Goal: Task Accomplishment & Management: Manage account settings

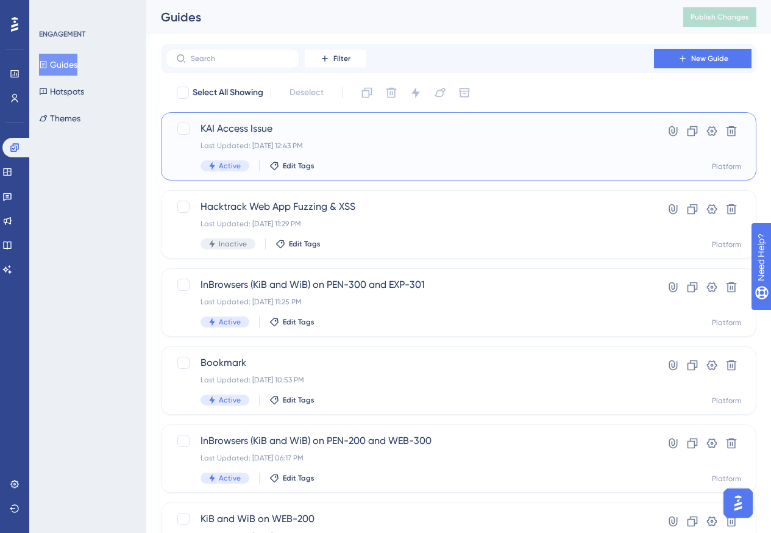
click at [448, 141] on div "Last Updated: [DATE] 12:43 PM" at bounding box center [409, 146] width 419 height 10
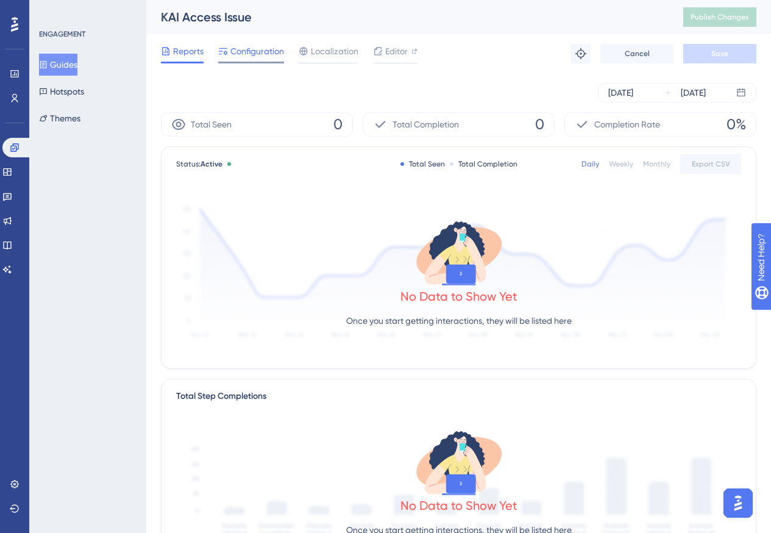
click at [272, 47] on span "Configuration" at bounding box center [257, 51] width 54 height 15
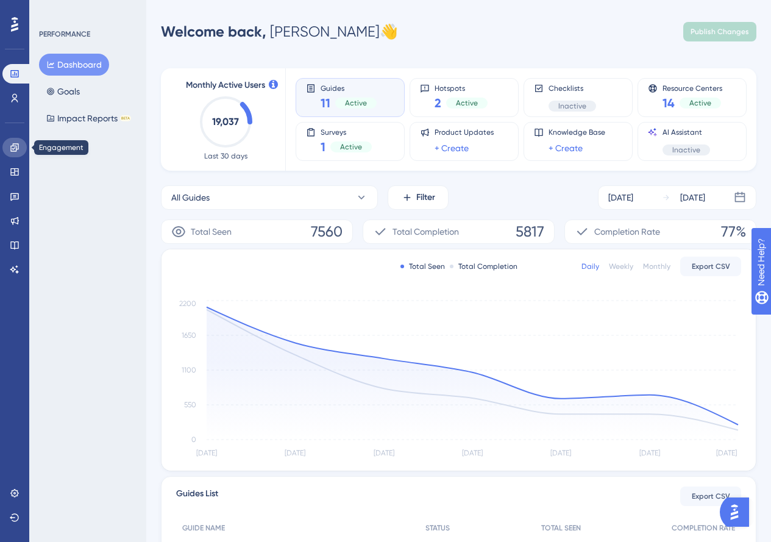
click at [11, 145] on icon at bounding box center [15, 148] width 10 height 10
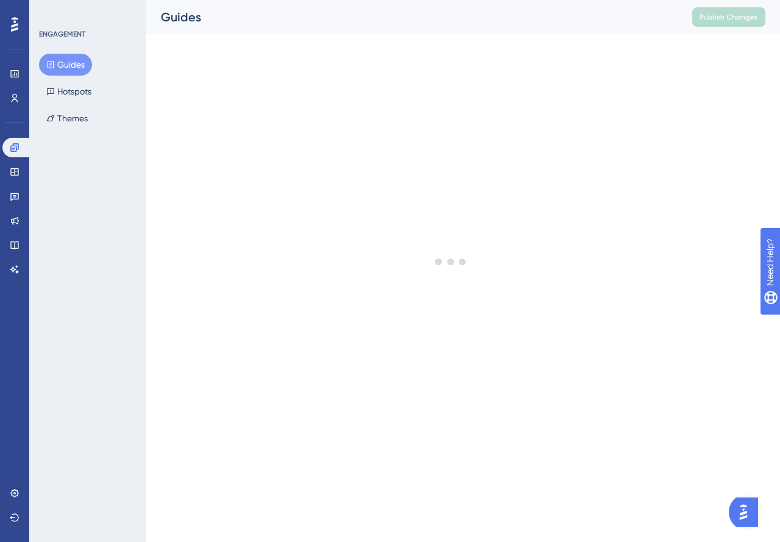
click at [56, 55] on button "Guides" at bounding box center [65, 65] width 53 height 22
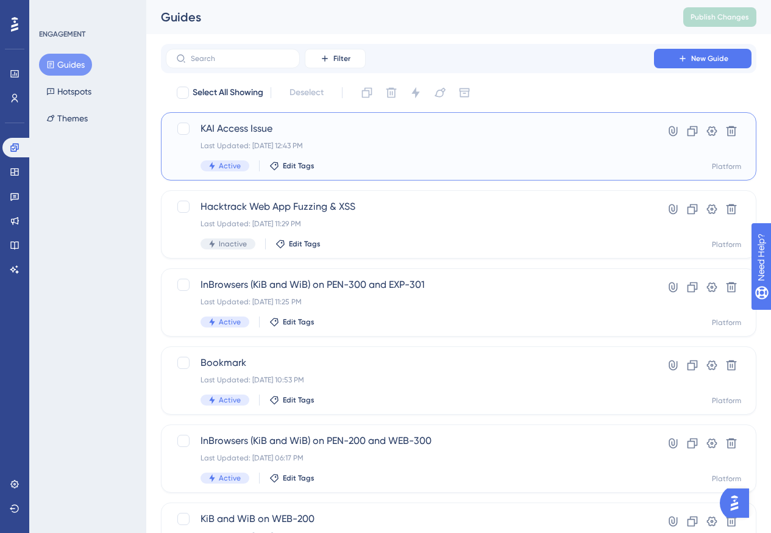
click at [444, 143] on div "Last Updated: Aug 18 2025, 12:43 PM" at bounding box center [409, 146] width 419 height 10
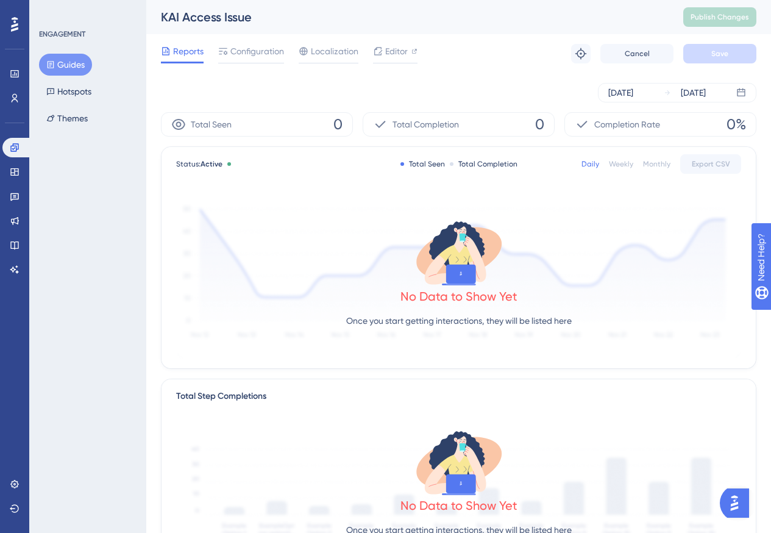
click at [264, 43] on div "Reports Configuration Localization Editor Troubleshoot Cancel Save" at bounding box center [458, 53] width 595 height 39
click at [261, 48] on span "Configuration" at bounding box center [257, 51] width 54 height 15
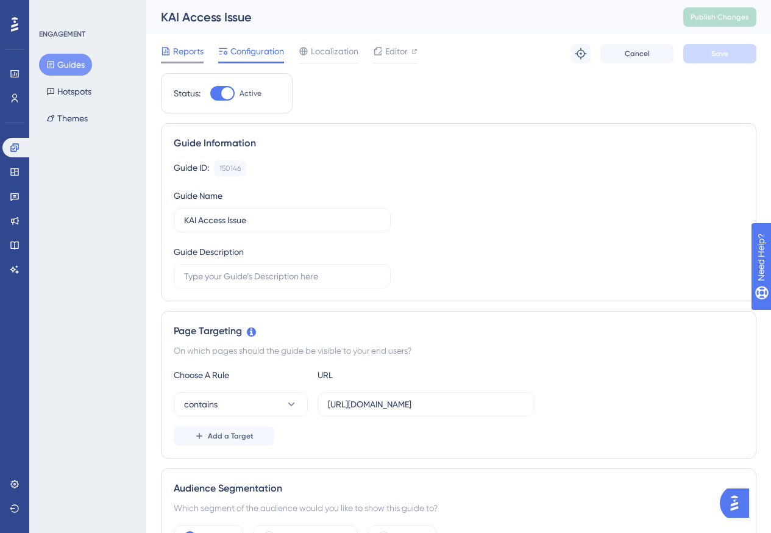
click at [171, 56] on div "Reports" at bounding box center [182, 51] width 43 height 15
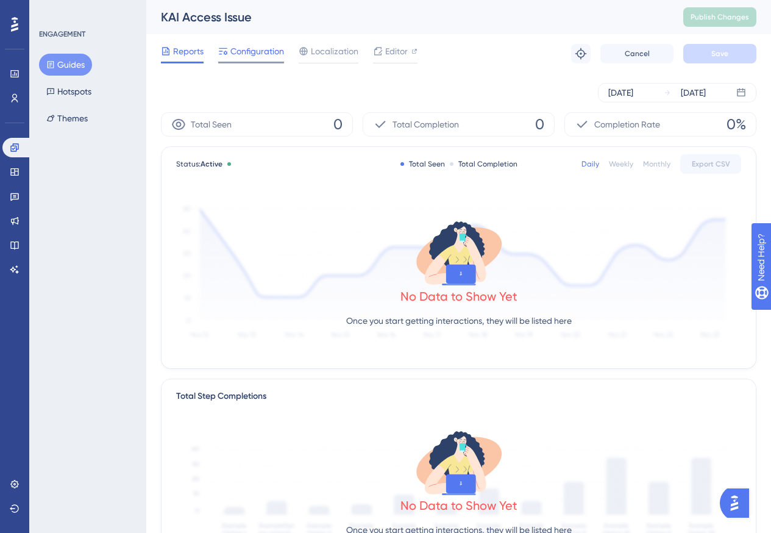
click at [234, 56] on span "Configuration" at bounding box center [257, 51] width 54 height 15
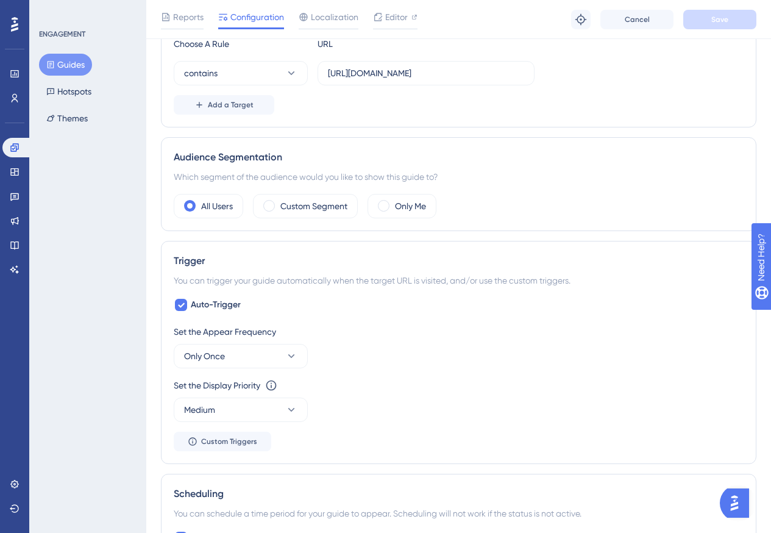
scroll to position [427, 0]
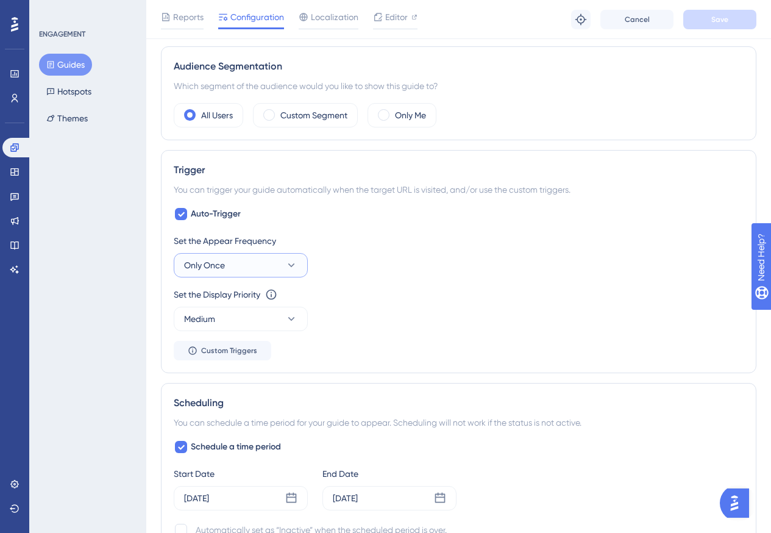
click at [264, 264] on button "Only Once" at bounding box center [241, 265] width 134 height 24
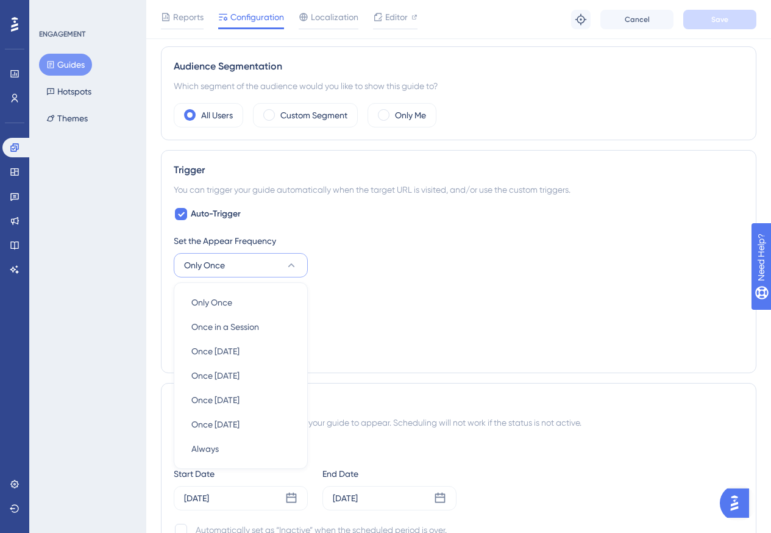
scroll to position [536, 0]
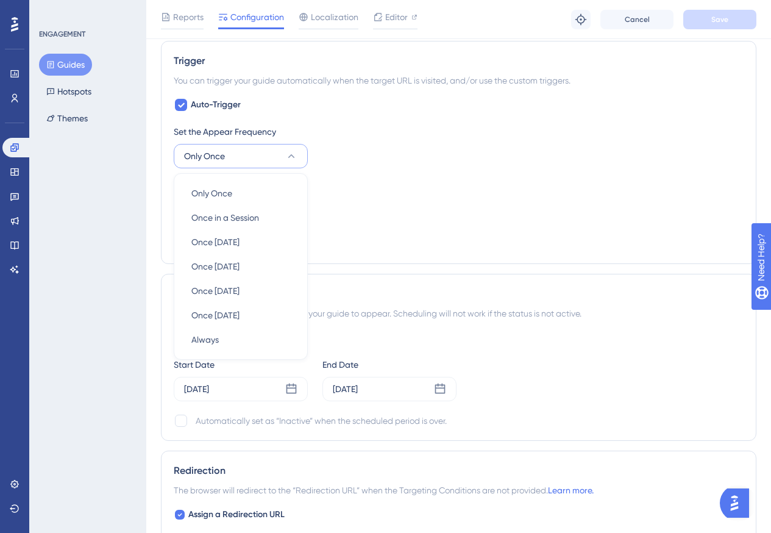
click at [357, 183] on div "Set the Display Priority This option will set the display priority between auto…" at bounding box center [459, 185] width 570 height 15
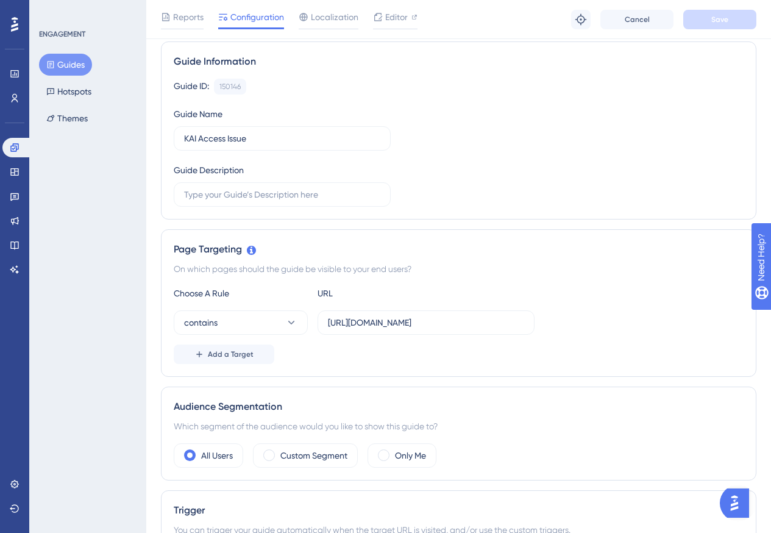
scroll to position [56, 0]
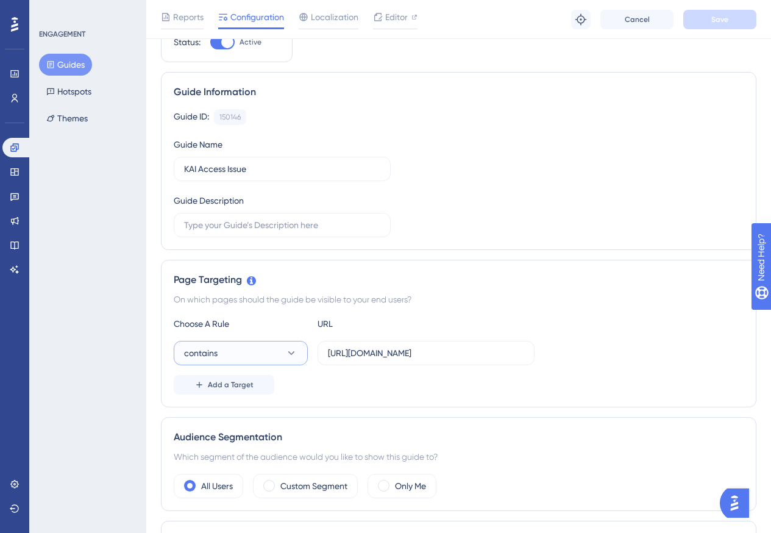
click at [285, 352] on button "contains" at bounding box center [241, 353] width 134 height 24
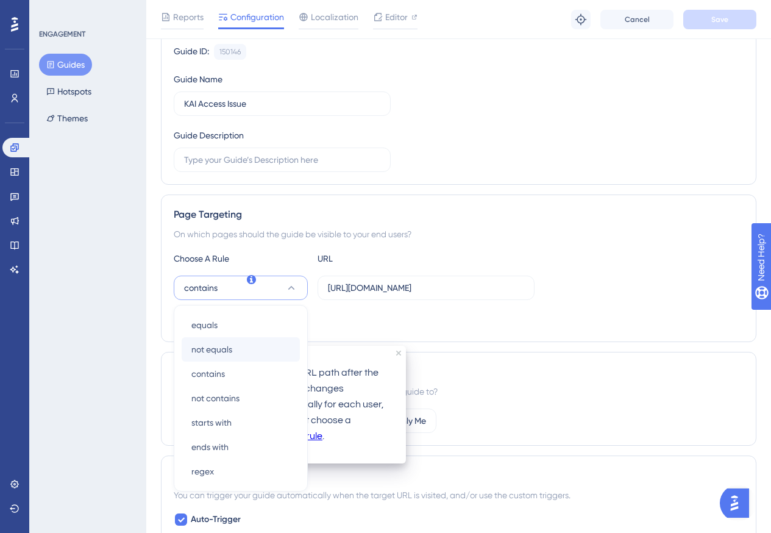
scroll to position [122, 0]
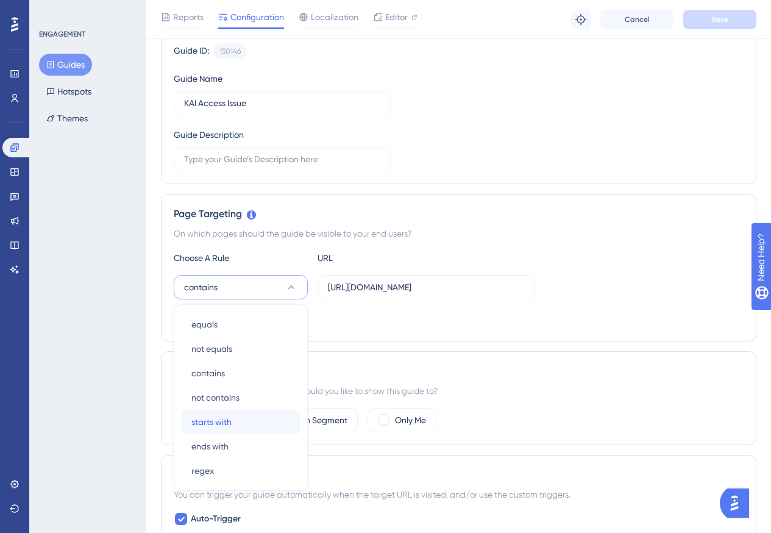
click at [230, 421] on span "starts with" at bounding box center [211, 421] width 40 height 15
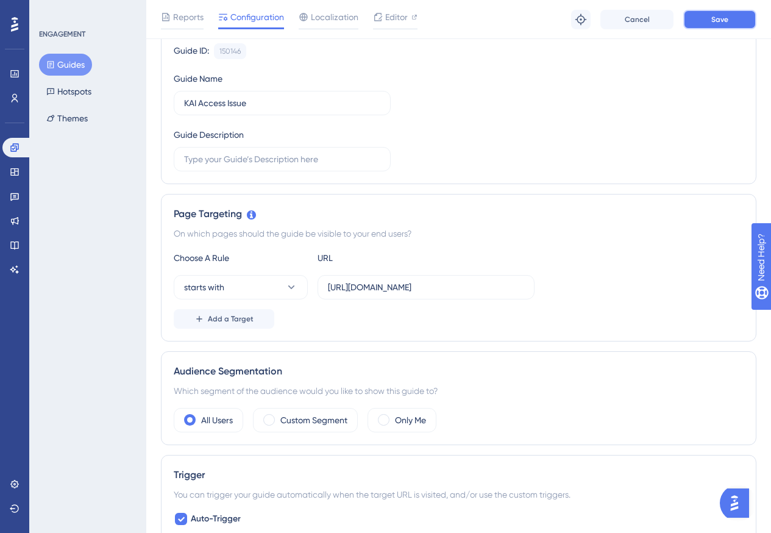
click at [699, 21] on button "Save" at bounding box center [719, 20] width 73 height 20
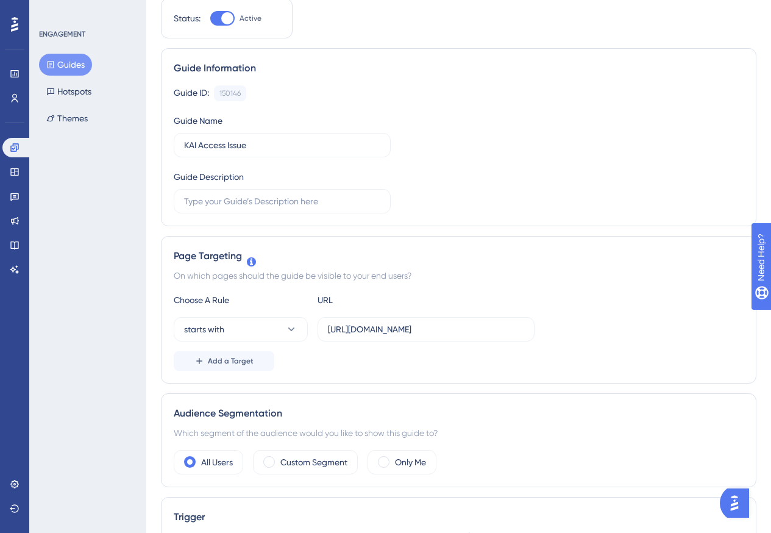
scroll to position [0, 0]
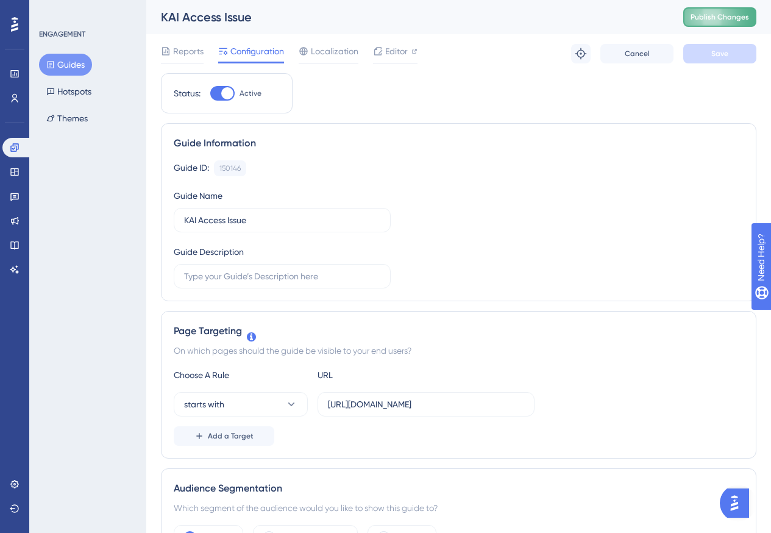
click at [706, 23] on button "Publish Changes" at bounding box center [719, 17] width 73 height 20
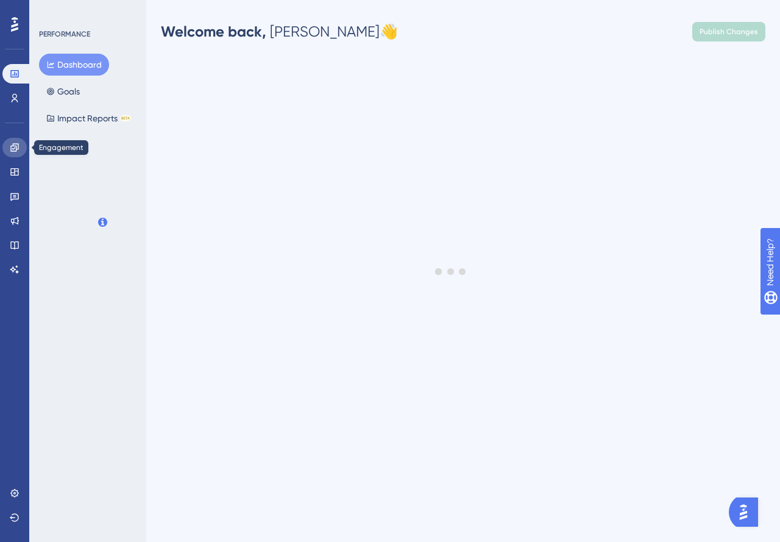
click at [10, 152] on link at bounding box center [14, 148] width 24 height 20
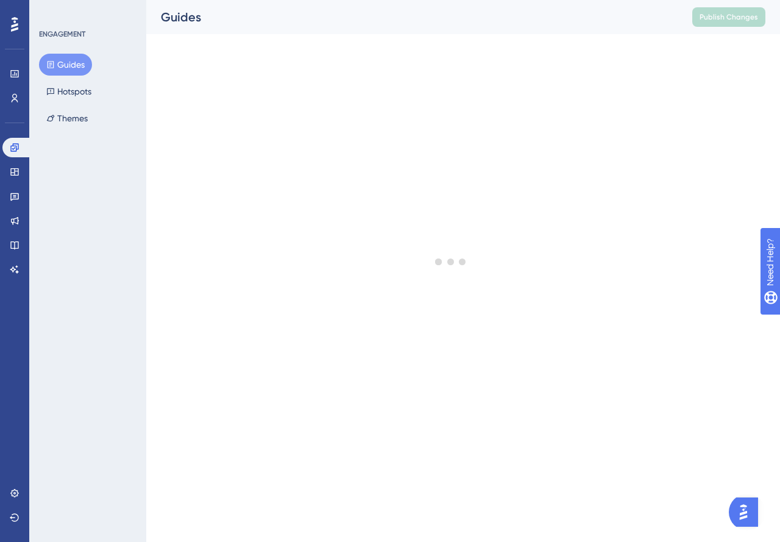
click at [61, 66] on button "Guides" at bounding box center [65, 65] width 53 height 22
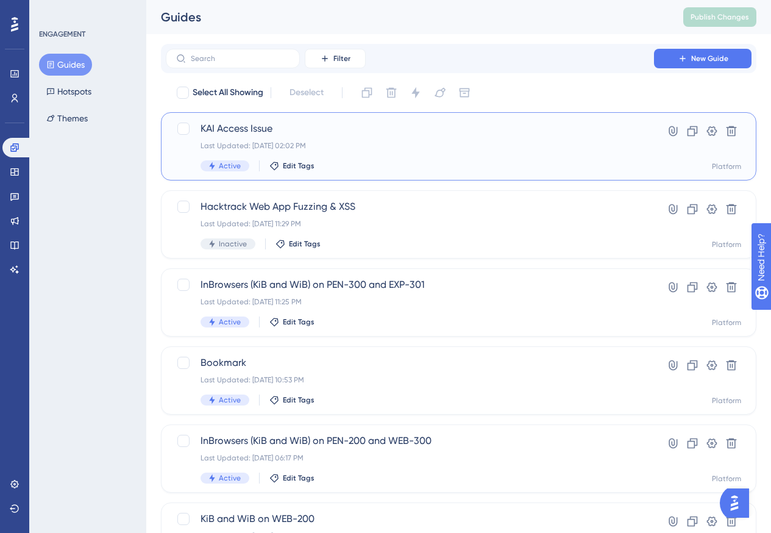
click at [455, 148] on div "Last Updated: Aug 18 2025, 02:02 PM" at bounding box center [409, 146] width 419 height 10
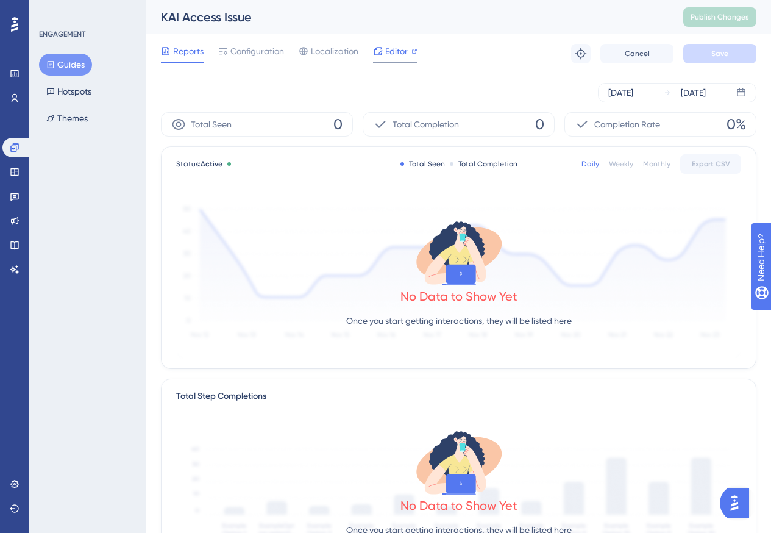
click at [411, 46] on div at bounding box center [414, 51] width 6 height 15
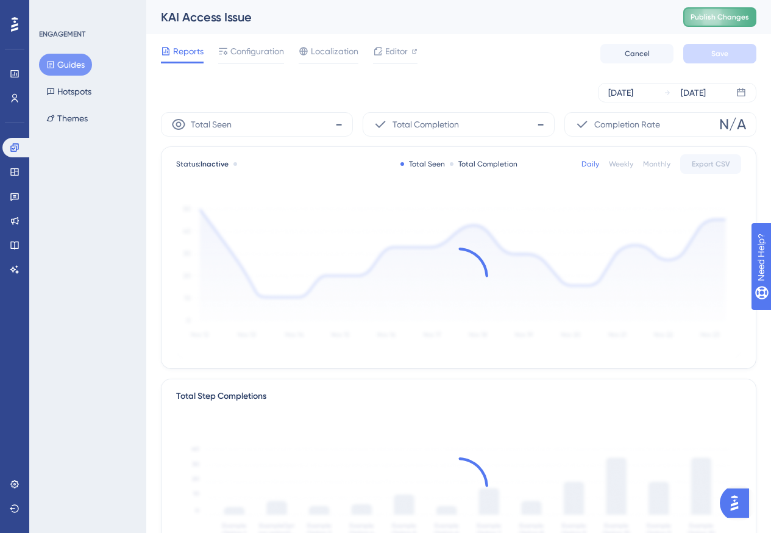
click at [744, 23] on button "Publish Changes" at bounding box center [719, 17] width 73 height 20
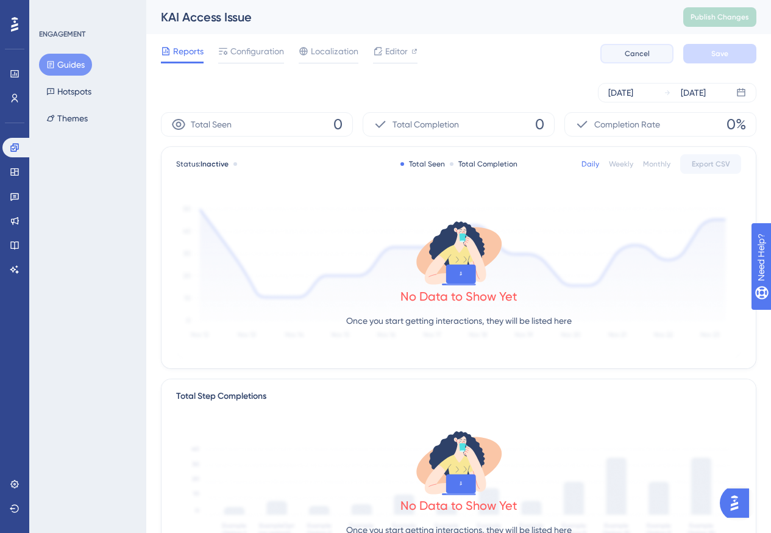
click at [639, 63] on button "Cancel" at bounding box center [636, 54] width 73 height 20
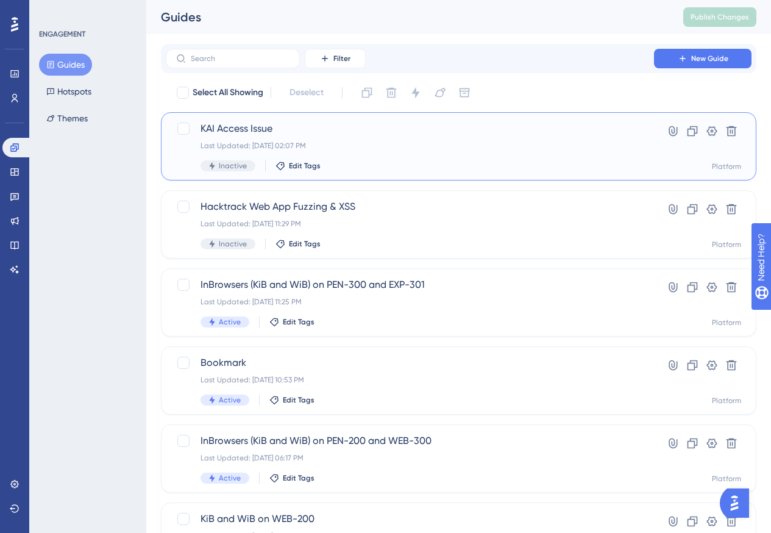
click at [413, 152] on div "KAI Access Issue Last Updated: Aug 18 2025, 02:07 PM Inactive Edit Tags" at bounding box center [409, 146] width 419 height 50
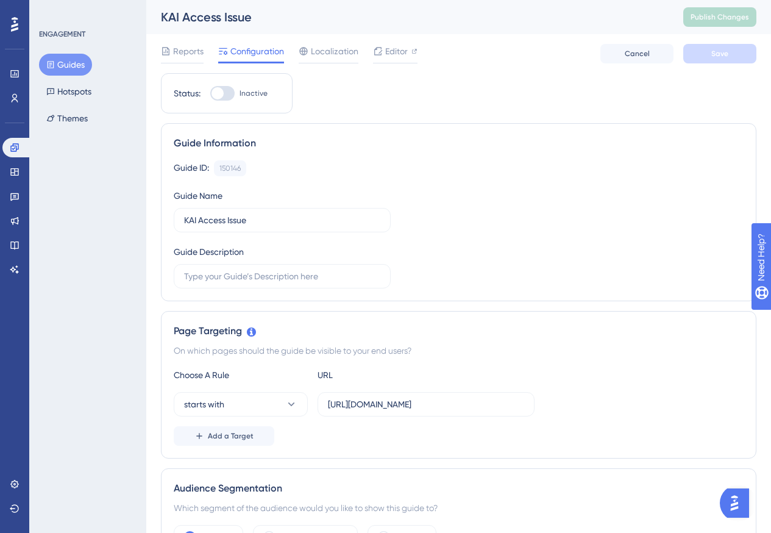
click at [226, 88] on div at bounding box center [222, 93] width 24 height 15
click at [210, 93] on input "Inactive" at bounding box center [210, 93] width 1 height 1
checkbox input "true"
click at [738, 60] on button "Save" at bounding box center [719, 54] width 73 height 20
click at [386, 50] on span "Editor" at bounding box center [396, 51] width 23 height 15
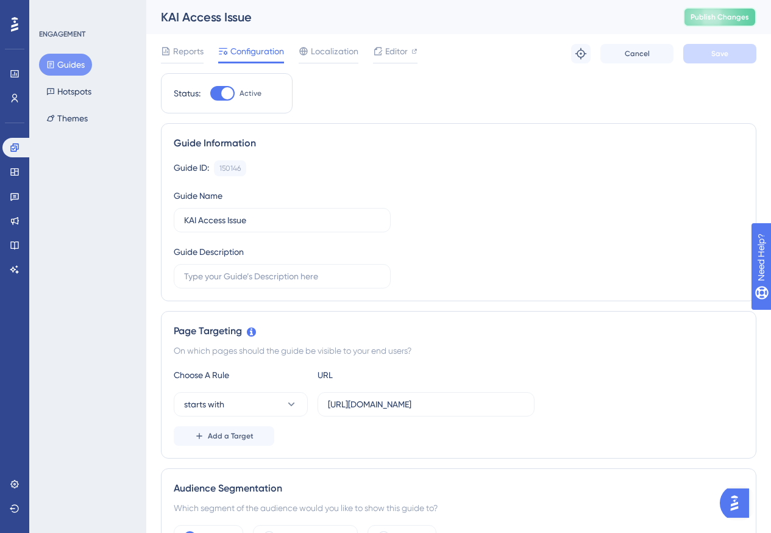
click at [715, 16] on span "Publish Changes" at bounding box center [719, 17] width 59 height 10
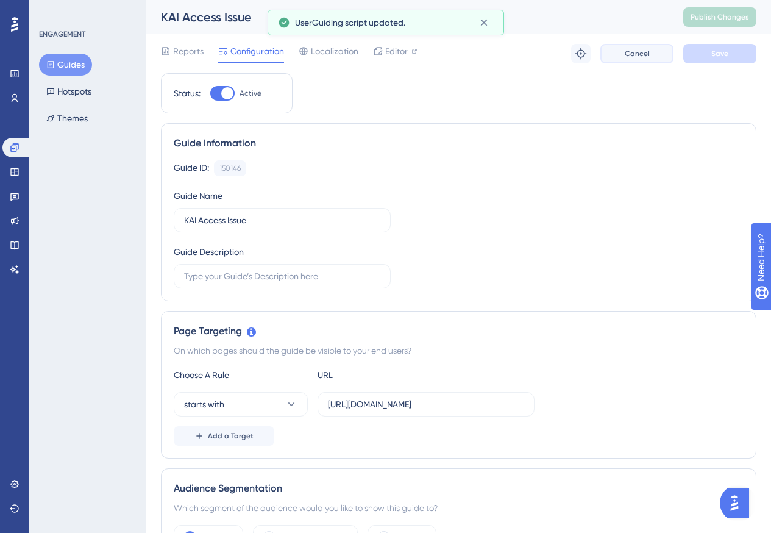
click at [643, 53] on span "Cancel" at bounding box center [637, 54] width 25 height 10
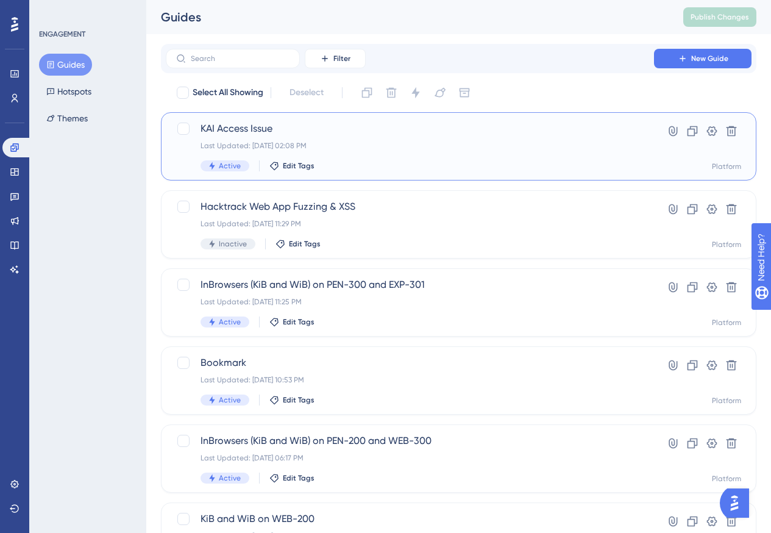
click at [509, 148] on div "Last Updated: Aug 18 2025, 02:08 PM" at bounding box center [409, 146] width 419 height 10
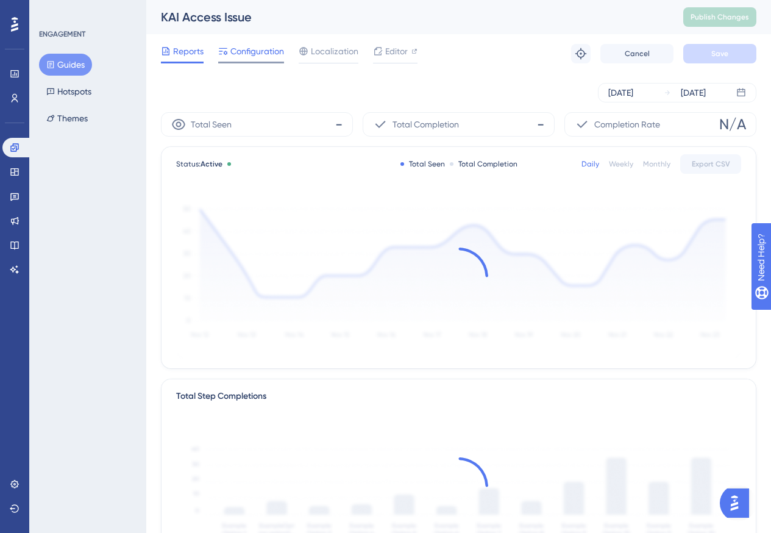
click at [233, 47] on span "Configuration" at bounding box center [257, 51] width 54 height 15
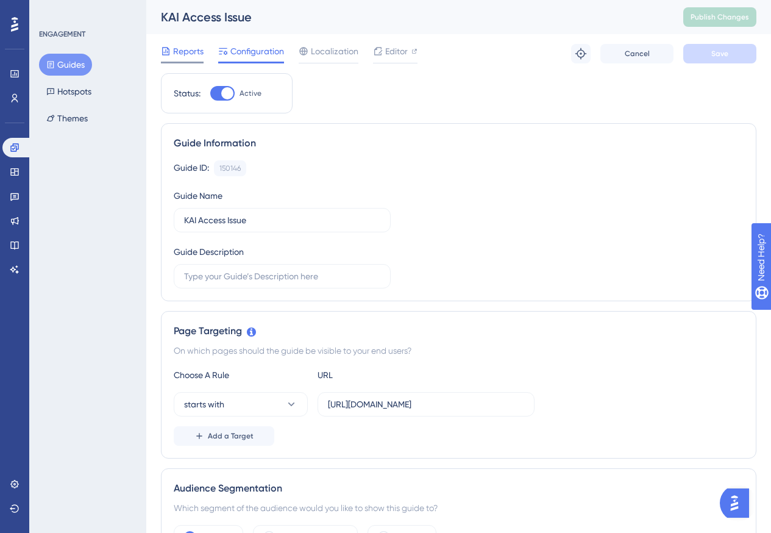
click at [172, 47] on div "Reports" at bounding box center [182, 51] width 43 height 15
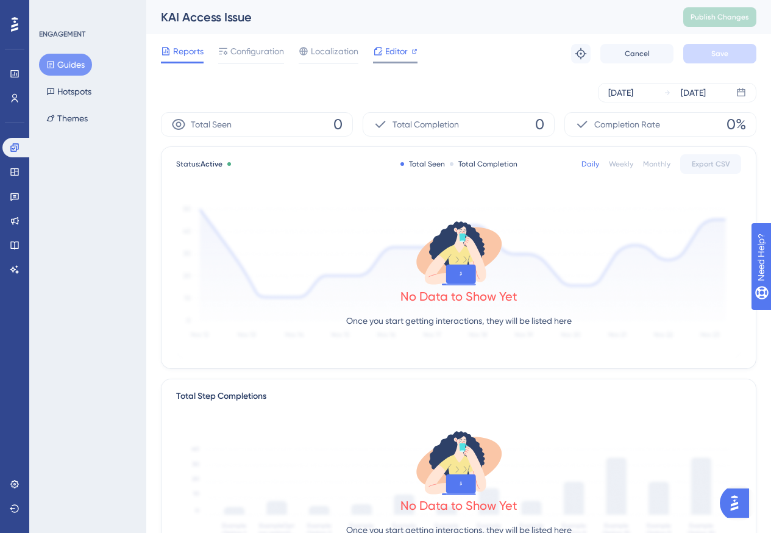
click at [412, 53] on icon at bounding box center [414, 51] width 6 height 6
click at [258, 57] on span "Configuration" at bounding box center [257, 51] width 54 height 15
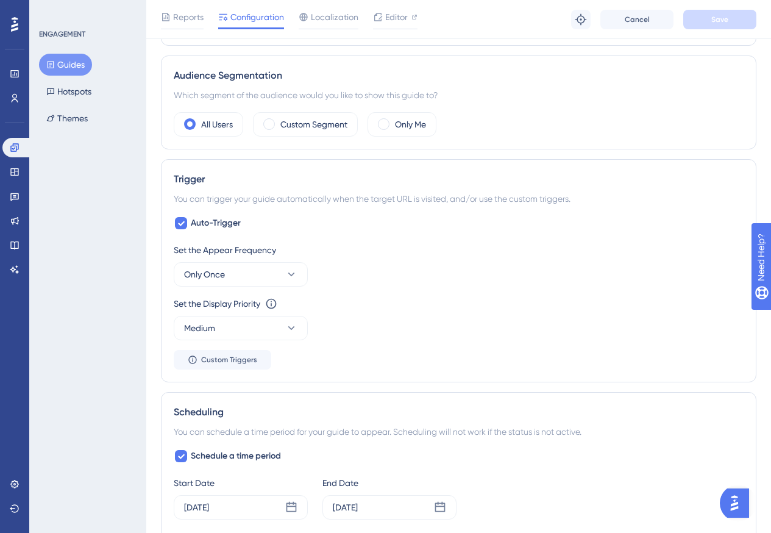
scroll to position [422, 0]
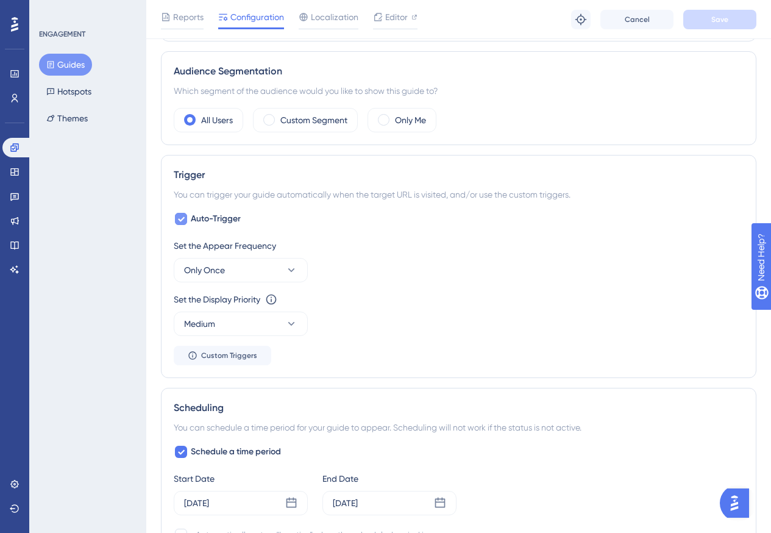
click at [178, 218] on icon at bounding box center [180, 219] width 7 height 10
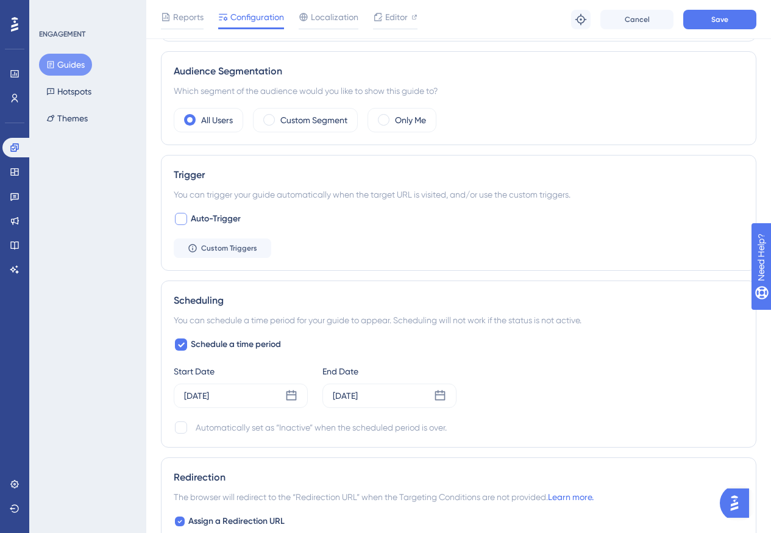
click at [178, 217] on div at bounding box center [181, 219] width 12 height 12
checkbox input "true"
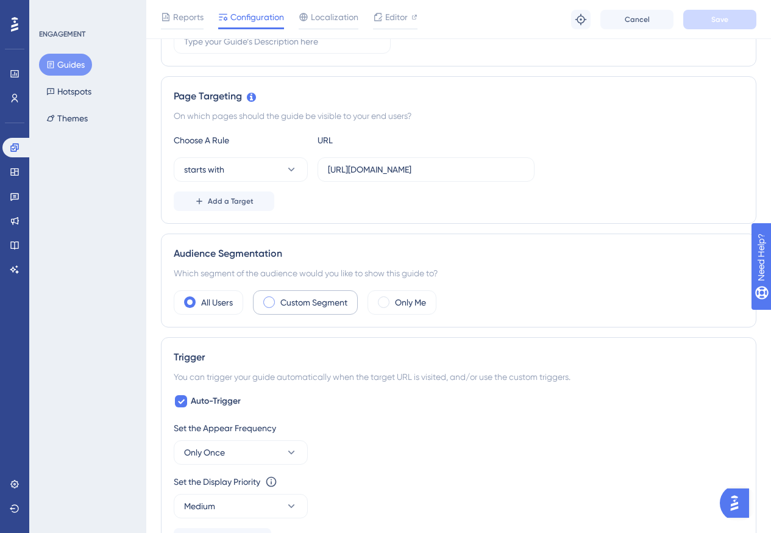
scroll to position [239, 0]
click at [293, 173] on icon at bounding box center [291, 170] width 12 height 12
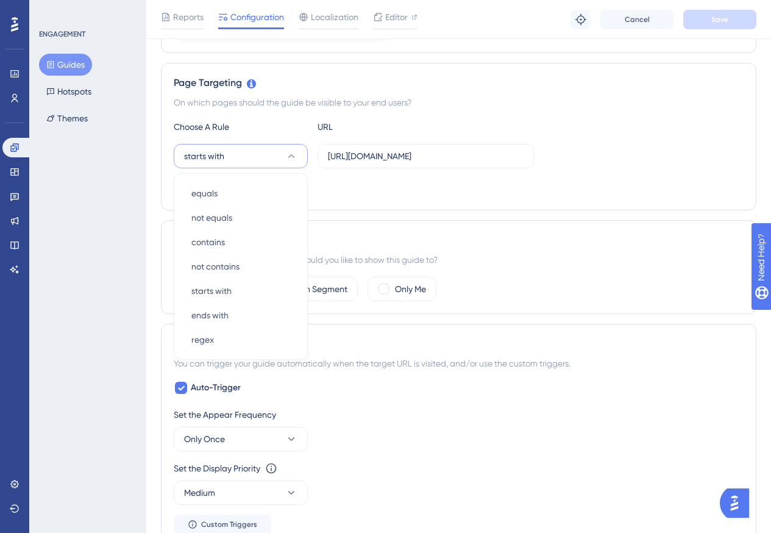
click at [578, 173] on div "Choose A Rule URL starts with equals equals not equals not equals contains cont…" at bounding box center [459, 158] width 570 height 78
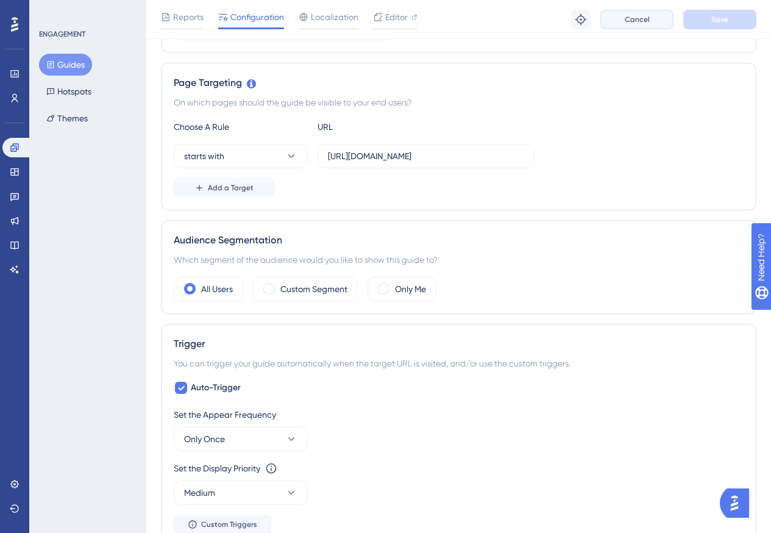
click at [623, 20] on button "Cancel" at bounding box center [636, 20] width 73 height 20
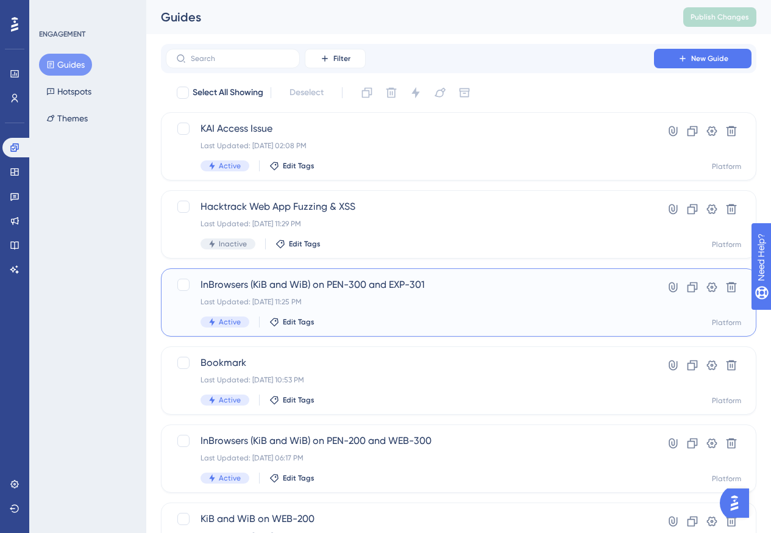
click at [489, 304] on div "Last Updated: [DATE] 11:25 PM" at bounding box center [409, 302] width 419 height 10
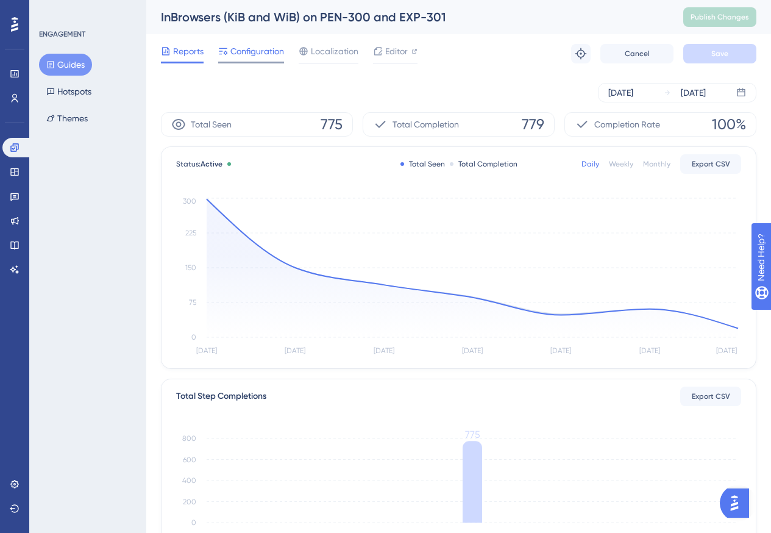
click at [246, 46] on span "Configuration" at bounding box center [257, 51] width 54 height 15
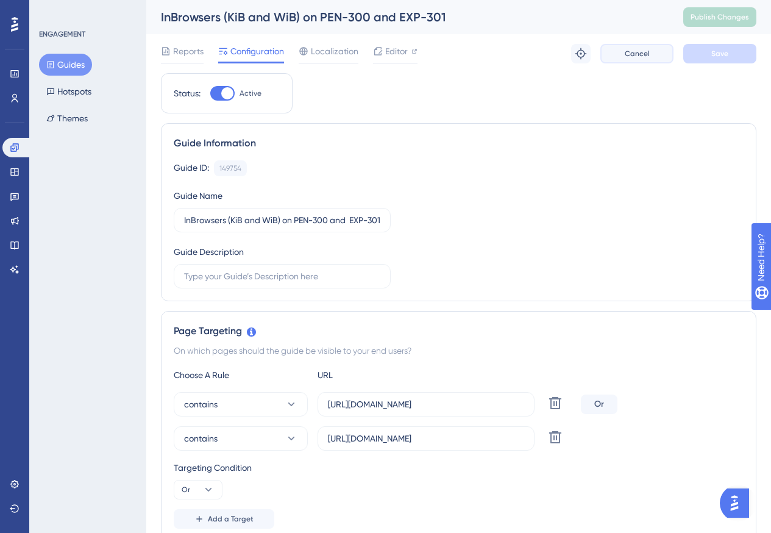
drag, startPoint x: 625, startPoint y: 55, endPoint x: 603, endPoint y: 68, distance: 26.2
click at [624, 56] on button "Cancel" at bounding box center [636, 54] width 73 height 20
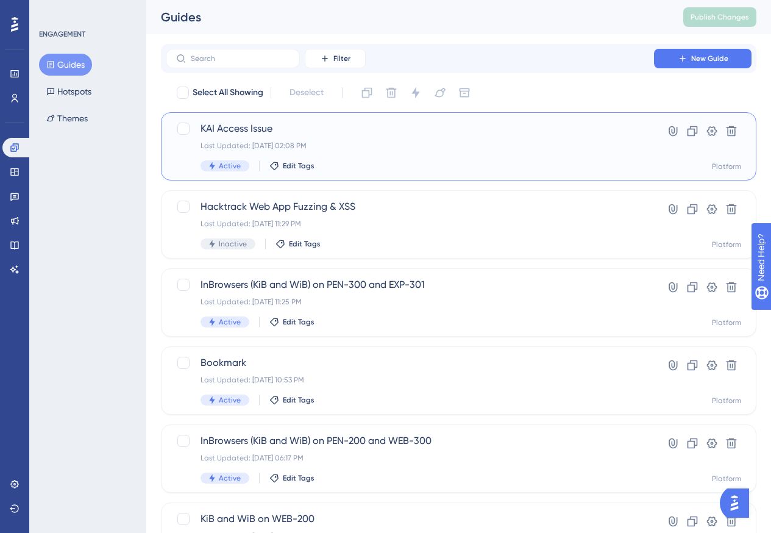
click at [419, 161] on div "Active Edit Tags" at bounding box center [409, 165] width 419 height 11
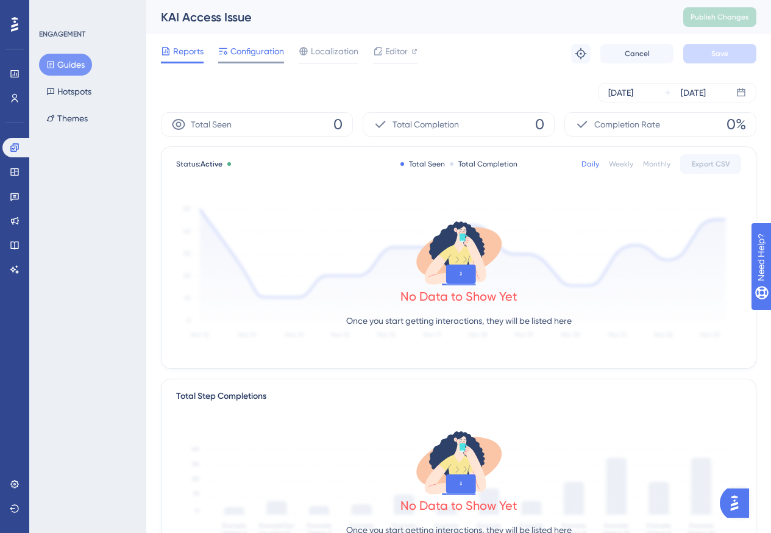
click at [266, 54] on span "Configuration" at bounding box center [257, 51] width 54 height 15
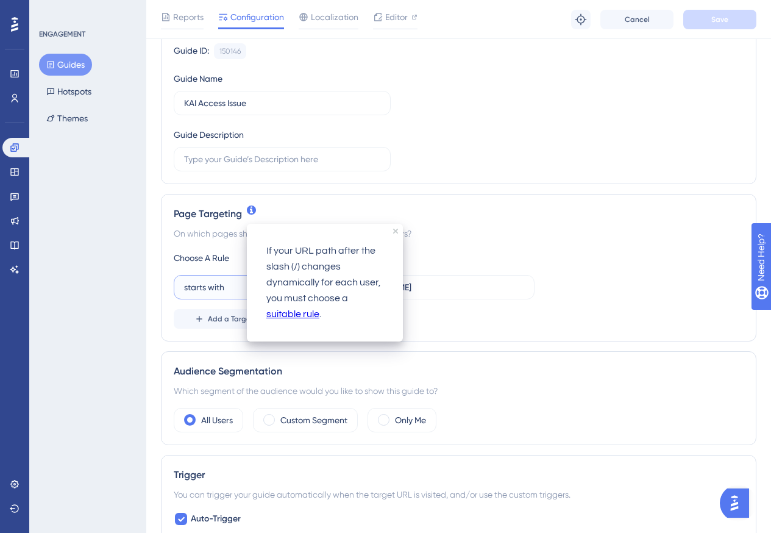
click at [221, 281] on span "starts with" at bounding box center [204, 287] width 40 height 15
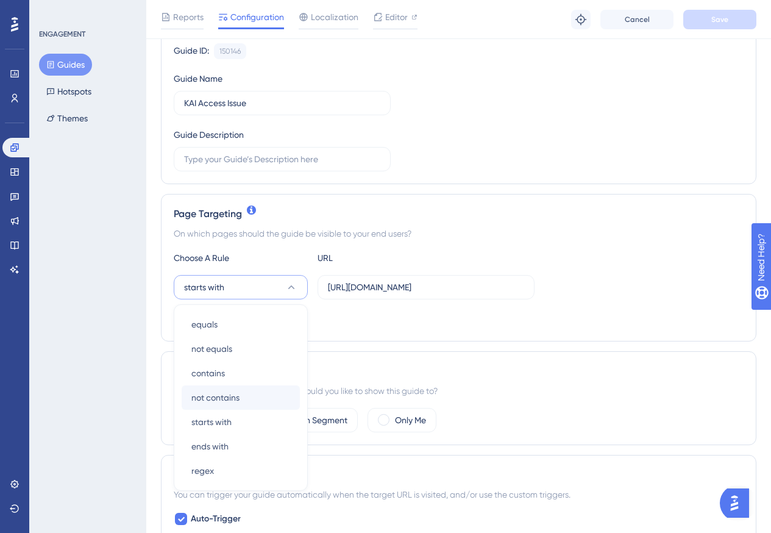
scroll to position [253, 0]
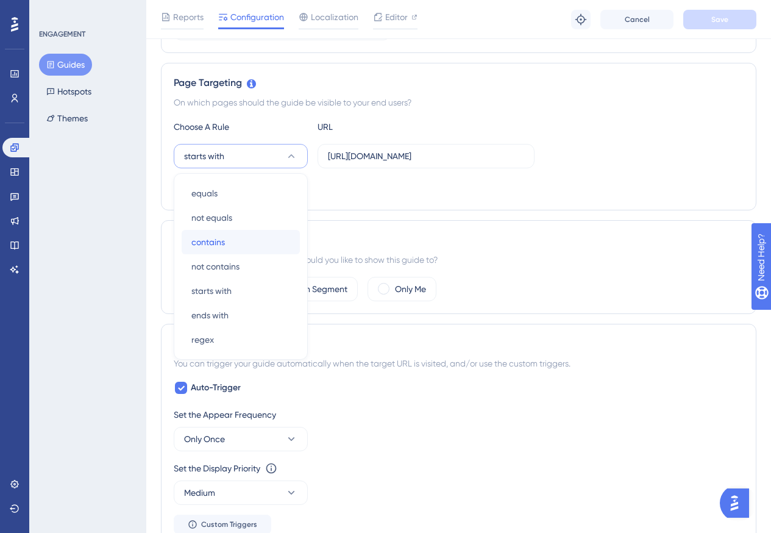
click at [216, 244] on span "contains" at bounding box center [208, 242] width 34 height 15
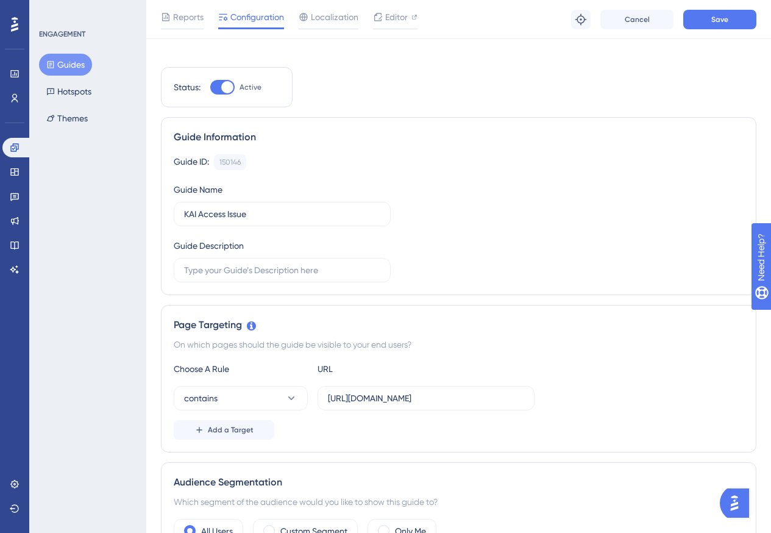
scroll to position [0, 0]
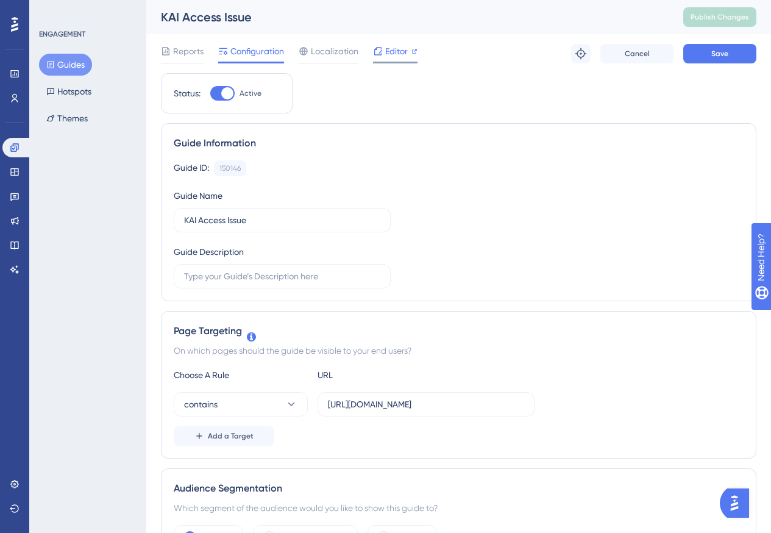
click at [388, 51] on span "Editor" at bounding box center [396, 51] width 23 height 15
click at [708, 57] on button "Save" at bounding box center [719, 54] width 73 height 20
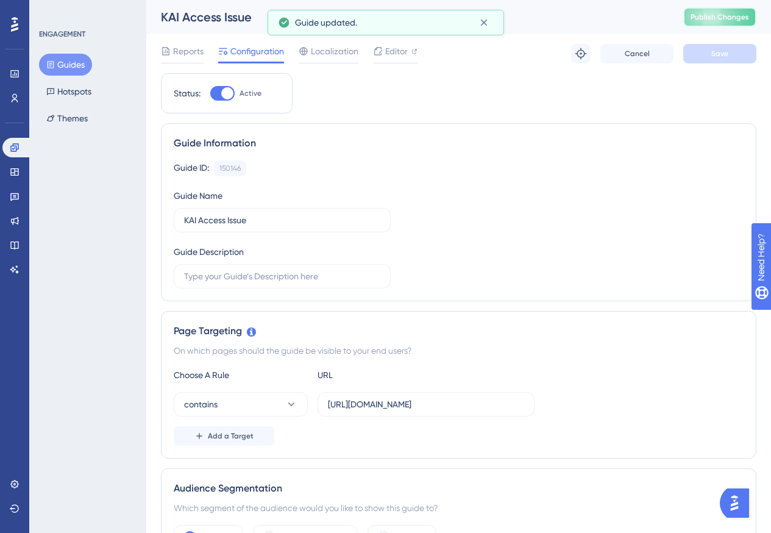
drag, startPoint x: 721, startPoint y: 18, endPoint x: 717, endPoint y: 27, distance: 9.8
click at [721, 18] on span "Publish Changes" at bounding box center [719, 17] width 59 height 10
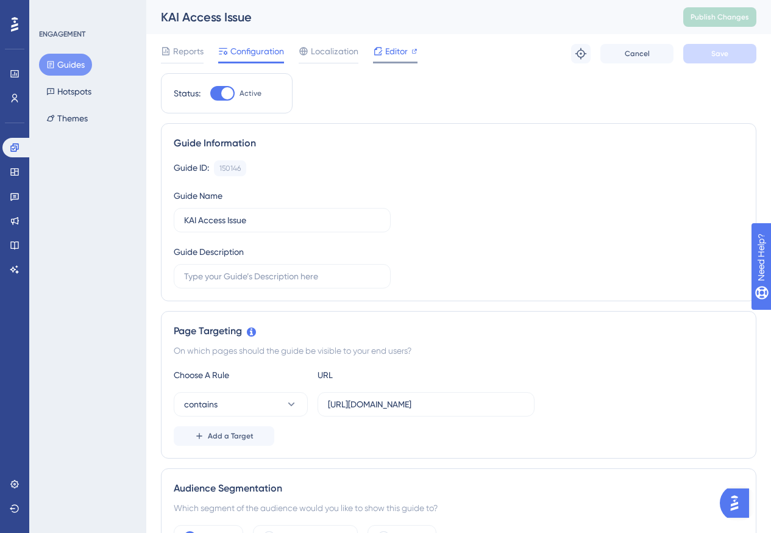
click at [395, 57] on span "Editor" at bounding box center [396, 51] width 23 height 15
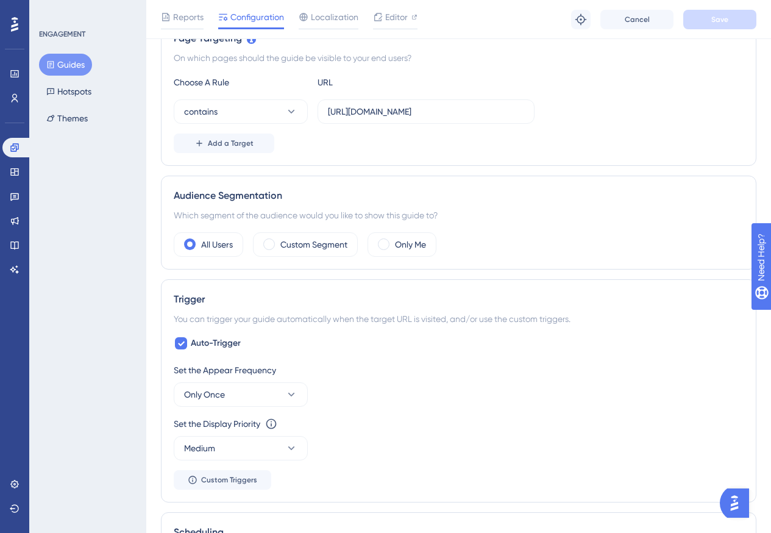
scroll to position [117, 0]
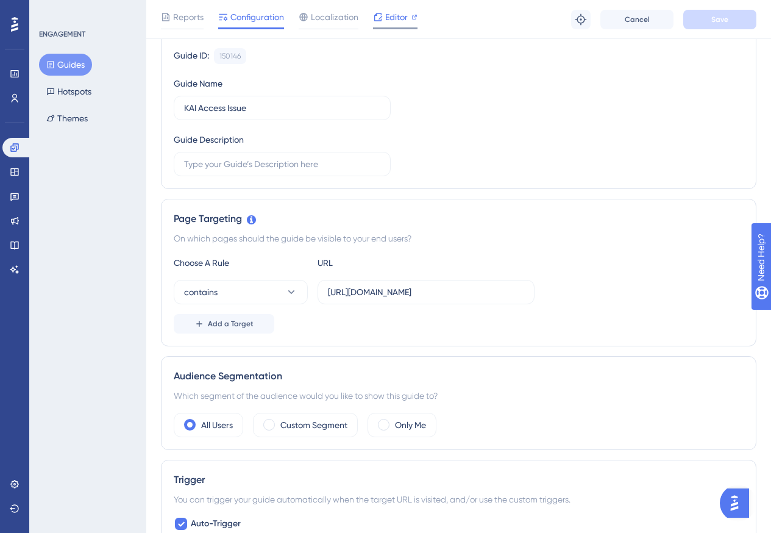
click at [388, 21] on span "Editor" at bounding box center [396, 17] width 23 height 15
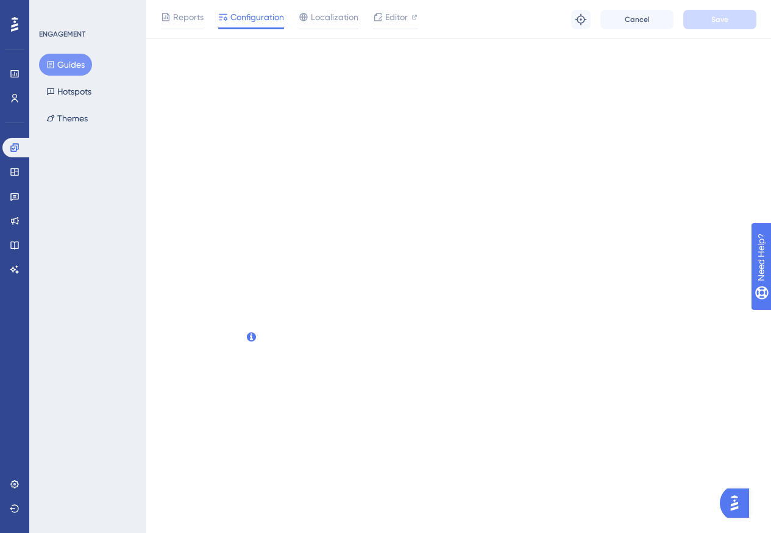
scroll to position [0, 0]
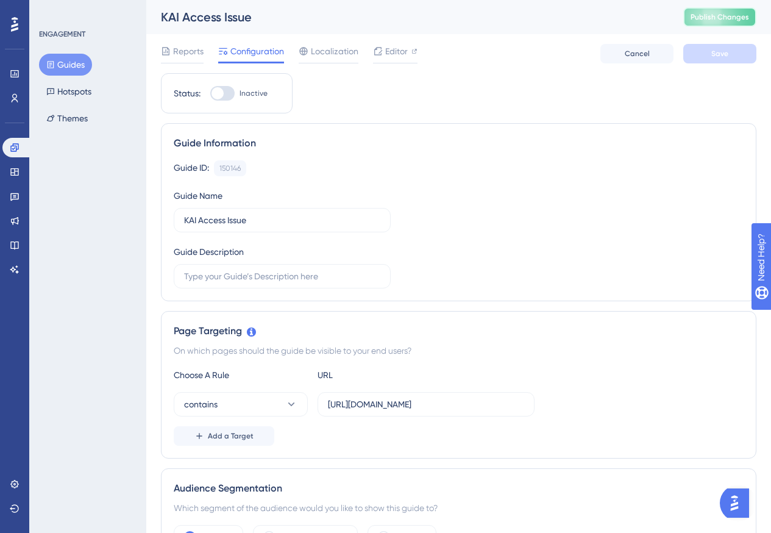
click at [731, 17] on span "Publish Changes" at bounding box center [719, 17] width 59 height 10
click at [183, 60] on div "Reports" at bounding box center [182, 54] width 43 height 20
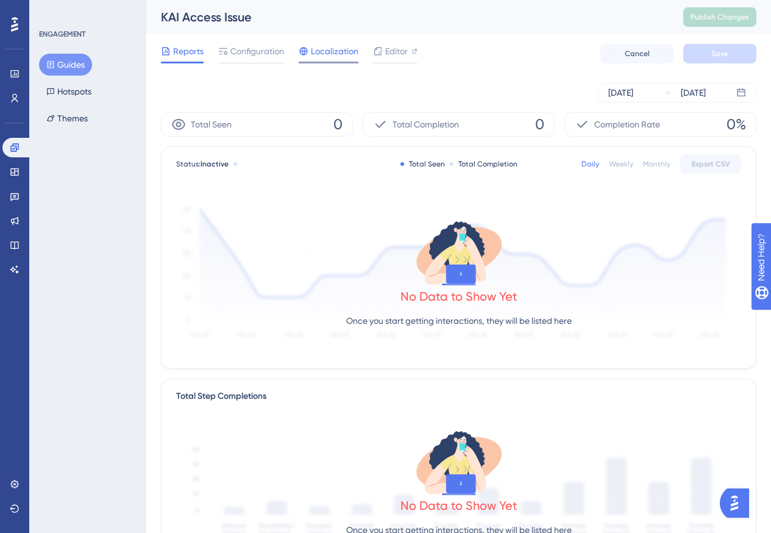
click at [328, 49] on span "Localization" at bounding box center [335, 51] width 48 height 15
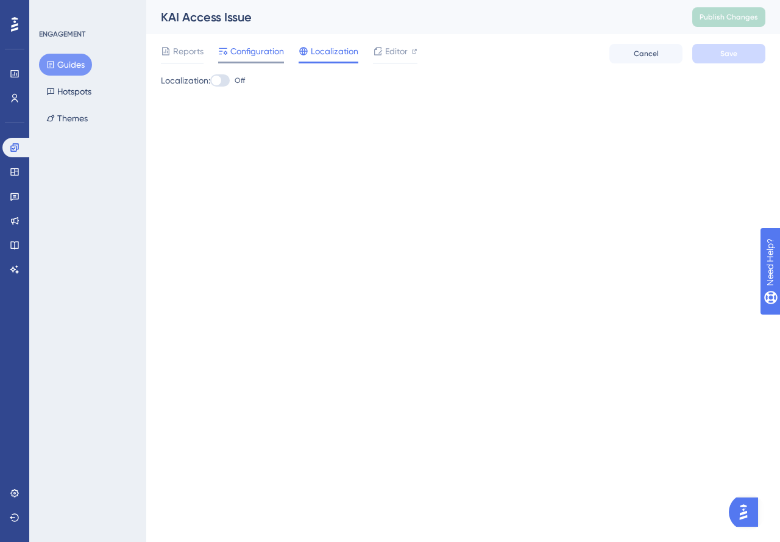
click at [255, 44] on span "Configuration" at bounding box center [257, 51] width 54 height 15
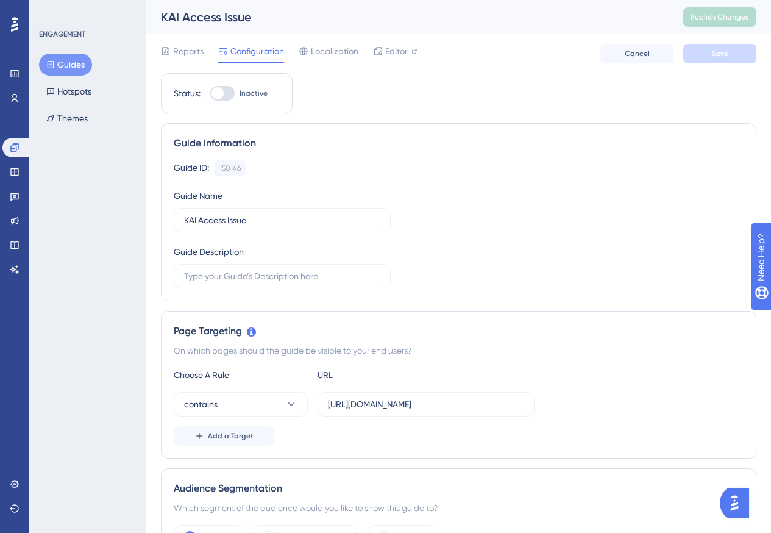
click at [235, 91] on label "Inactive" at bounding box center [238, 93] width 57 height 15
click at [210, 93] on input "Inactive" at bounding box center [210, 93] width 1 height 1
checkbox input "true"
click at [720, 55] on span "Save" at bounding box center [719, 54] width 17 height 10
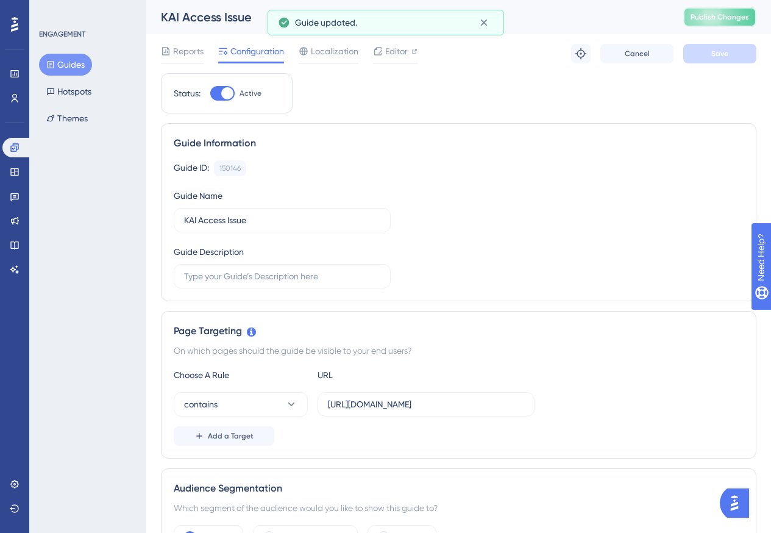
click at [729, 17] on span "Publish Changes" at bounding box center [719, 17] width 59 height 10
click at [180, 47] on span "Reports" at bounding box center [188, 51] width 30 height 15
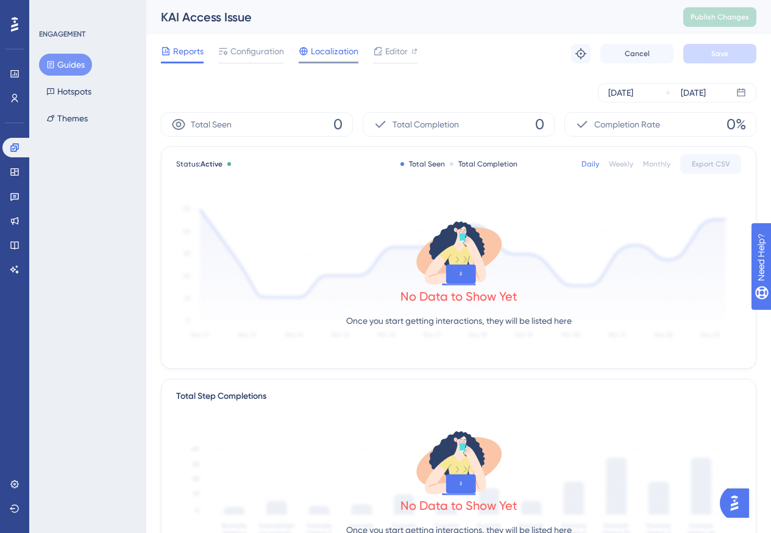
click at [324, 49] on span "Localization" at bounding box center [335, 51] width 48 height 15
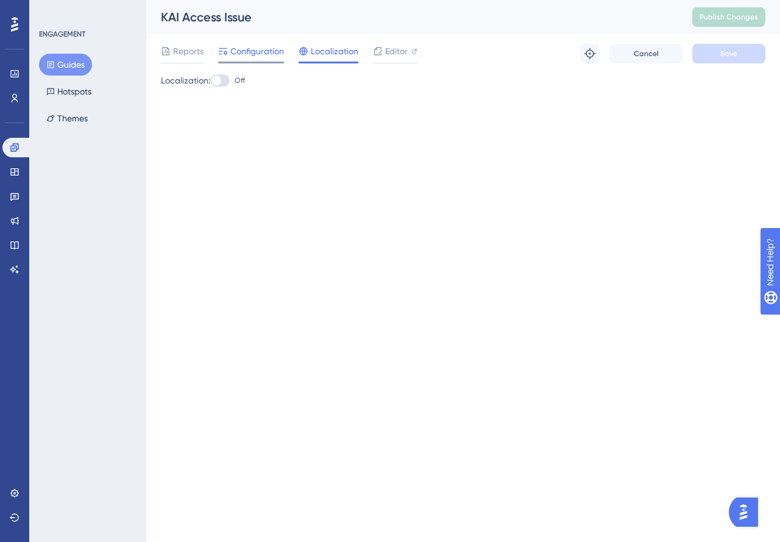
click at [264, 55] on span "Configuration" at bounding box center [257, 51] width 54 height 15
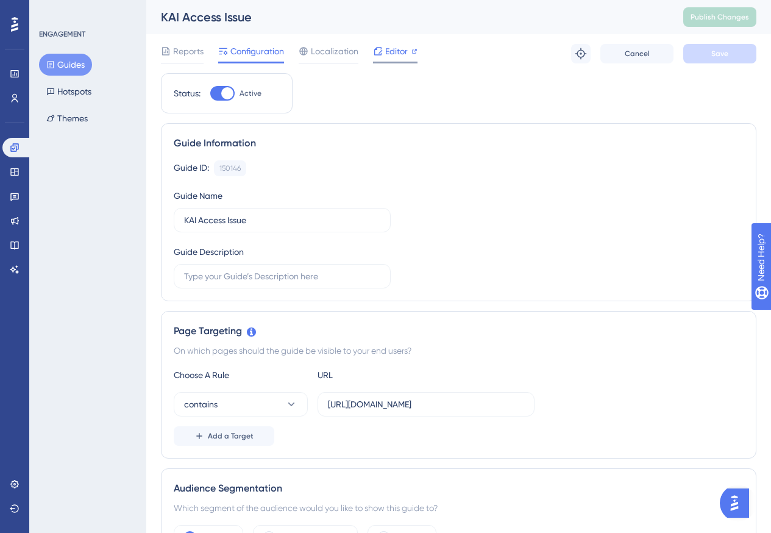
click at [392, 51] on span "Editor" at bounding box center [396, 51] width 23 height 15
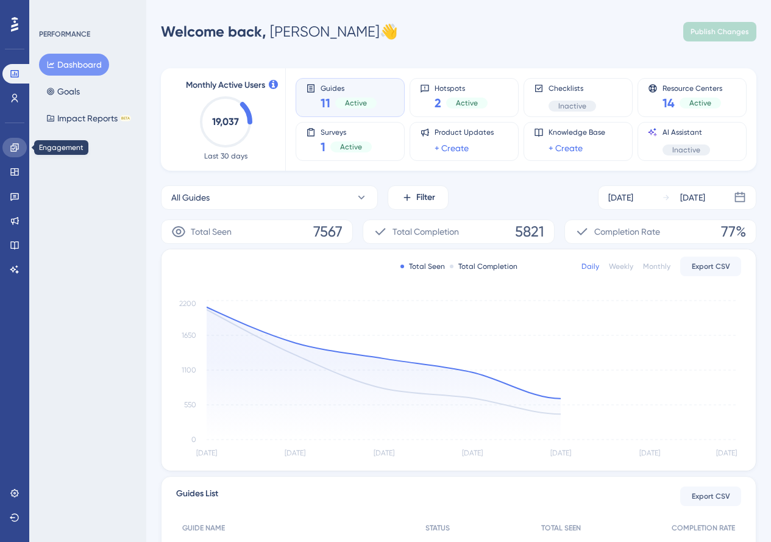
click at [15, 155] on link at bounding box center [14, 148] width 24 height 20
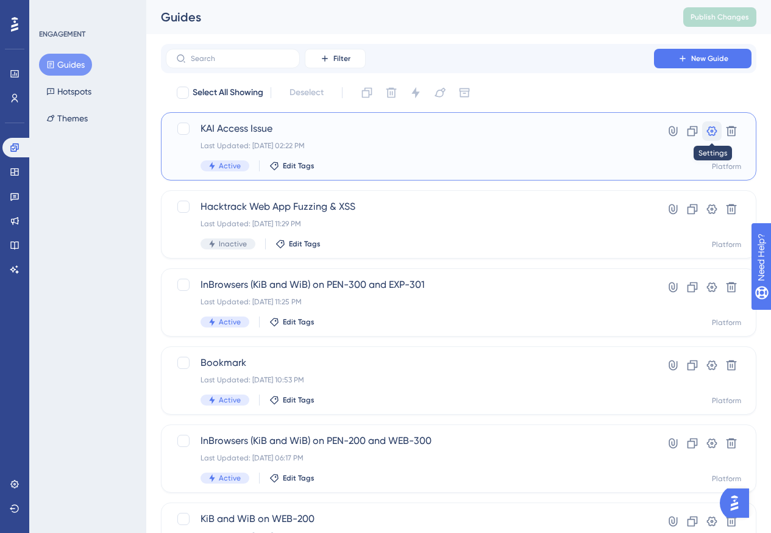
click at [709, 130] on icon at bounding box center [712, 131] width 12 height 12
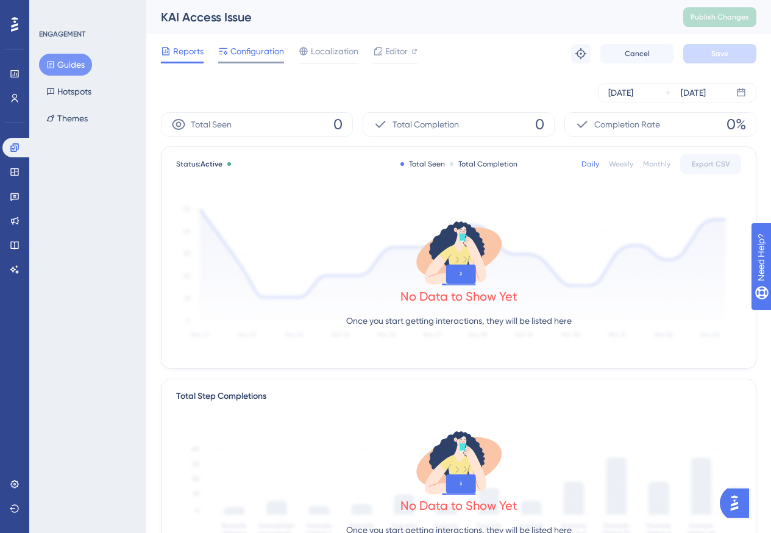
click at [260, 51] on span "Configuration" at bounding box center [257, 51] width 54 height 15
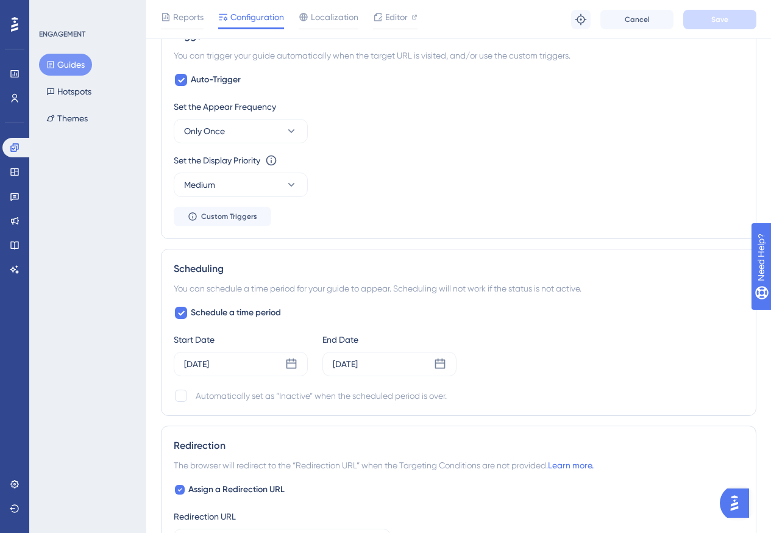
scroll to position [544, 0]
